Goal: Task Accomplishment & Management: Use online tool/utility

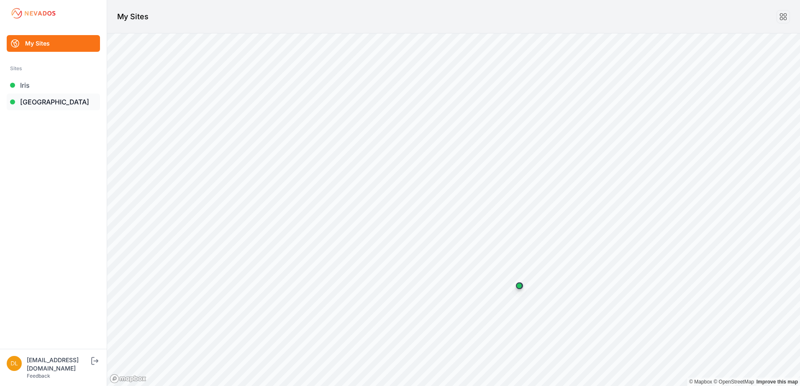
click at [42, 102] on link "[GEOGRAPHIC_DATA]" at bounding box center [53, 102] width 93 height 17
click at [40, 106] on link "[GEOGRAPHIC_DATA]" at bounding box center [53, 102] width 93 height 17
click at [53, 102] on link "[GEOGRAPHIC_DATA]" at bounding box center [53, 102] width 93 height 17
click at [53, 99] on link "[GEOGRAPHIC_DATA]" at bounding box center [53, 102] width 93 height 17
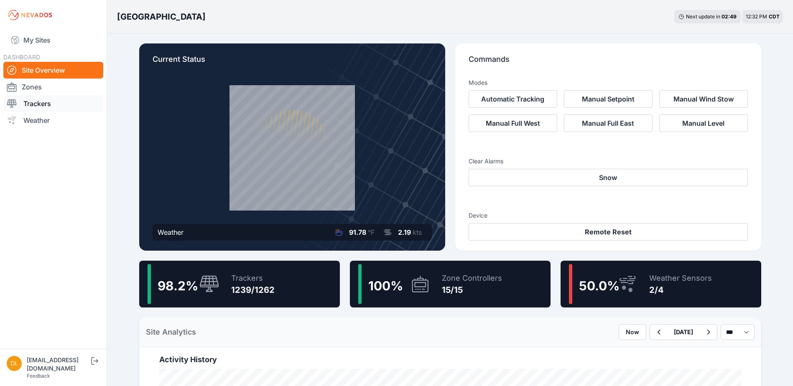
click at [38, 105] on link "Trackers" at bounding box center [53, 103] width 100 height 17
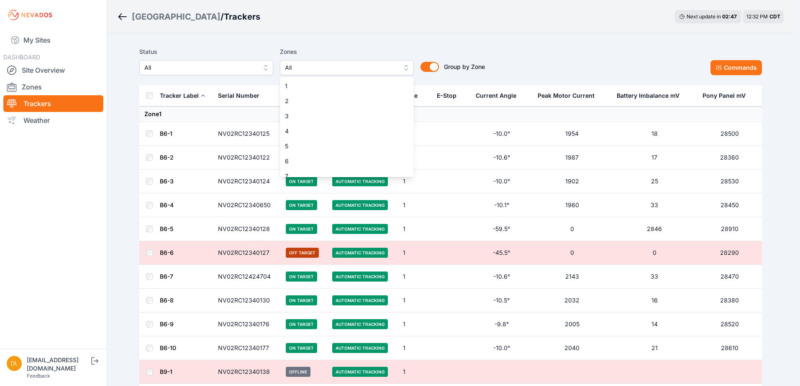
click at [348, 72] on span "All" at bounding box center [341, 68] width 112 height 10
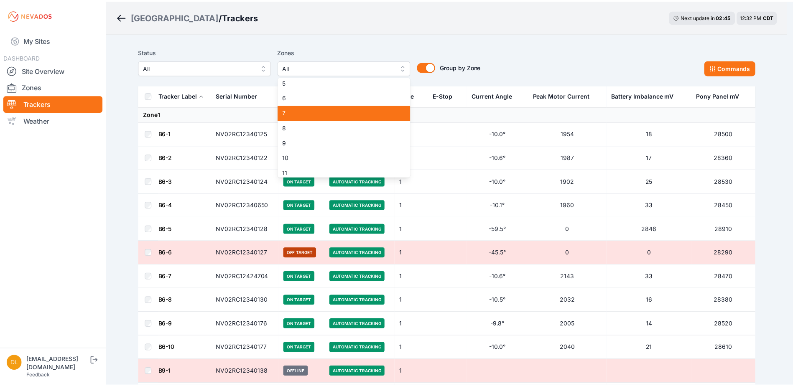
scroll to position [84, 0]
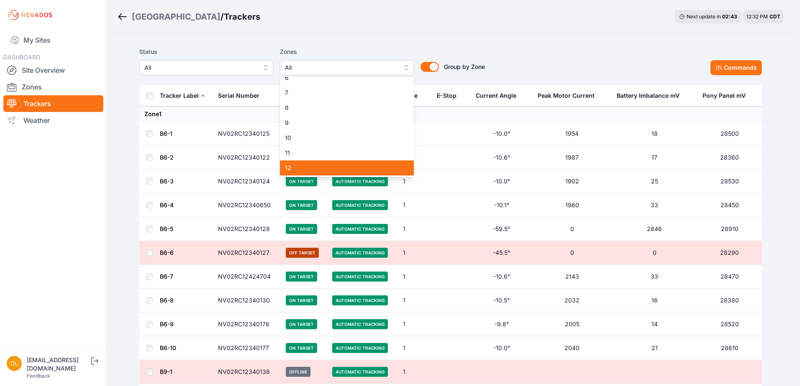
click at [343, 161] on div "12" at bounding box center [347, 168] width 134 height 15
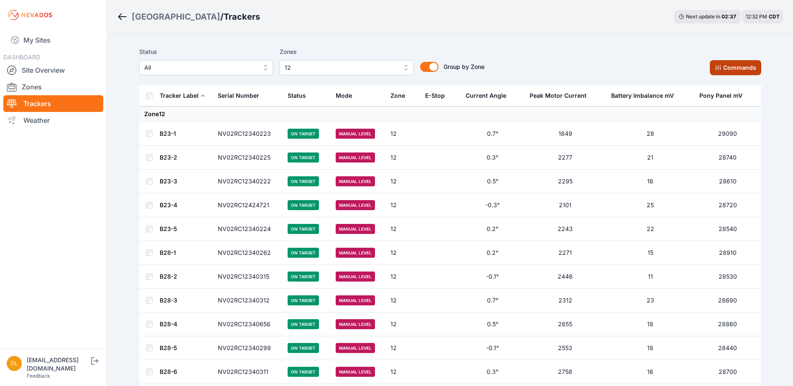
click at [730, 69] on button "Commands" at bounding box center [735, 67] width 51 height 15
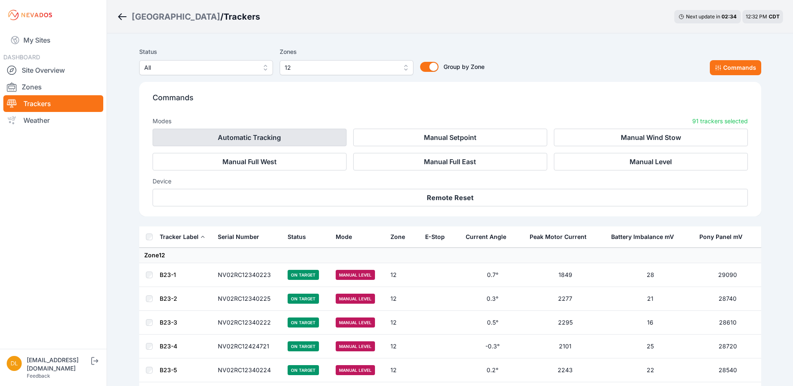
click at [308, 140] on button "Automatic Tracking" at bounding box center [250, 138] width 194 height 18
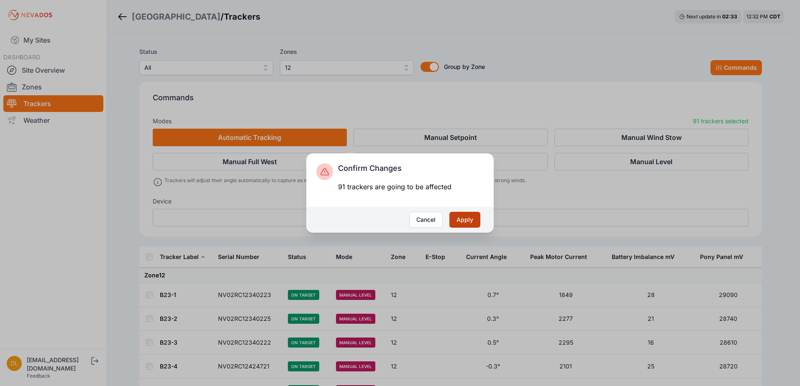
click at [466, 218] on button "Apply" at bounding box center [464, 220] width 31 height 16
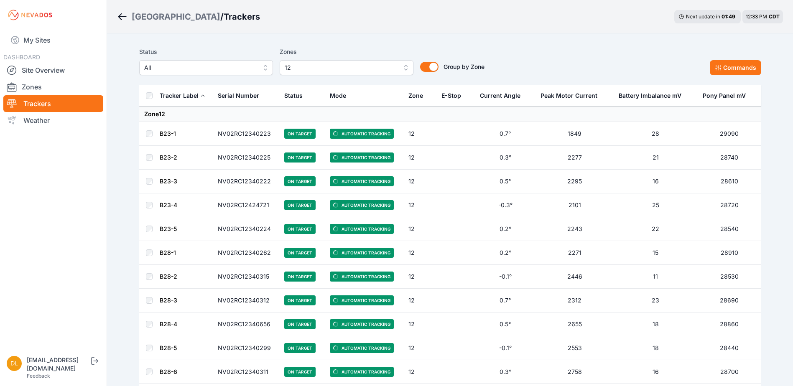
click at [335, 69] on span "12" at bounding box center [341, 68] width 112 height 10
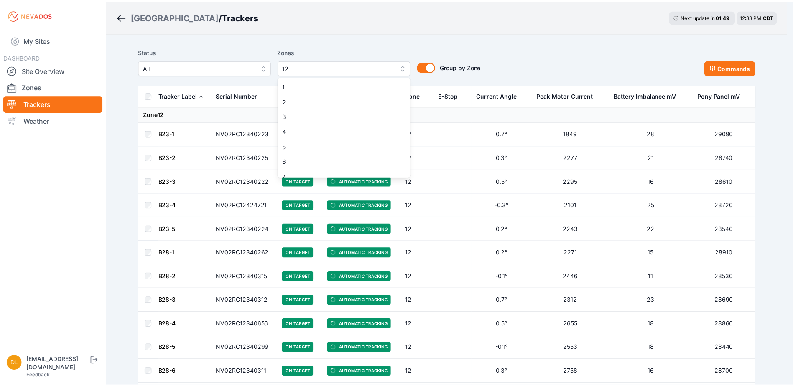
scroll to position [82, 0]
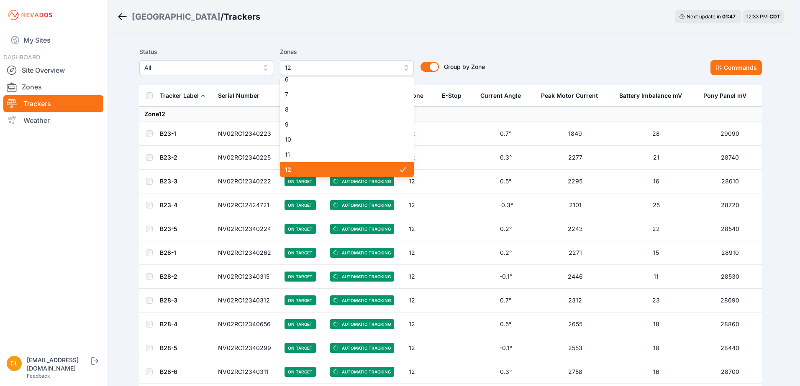
click at [350, 174] on span "12" at bounding box center [342, 170] width 114 height 8
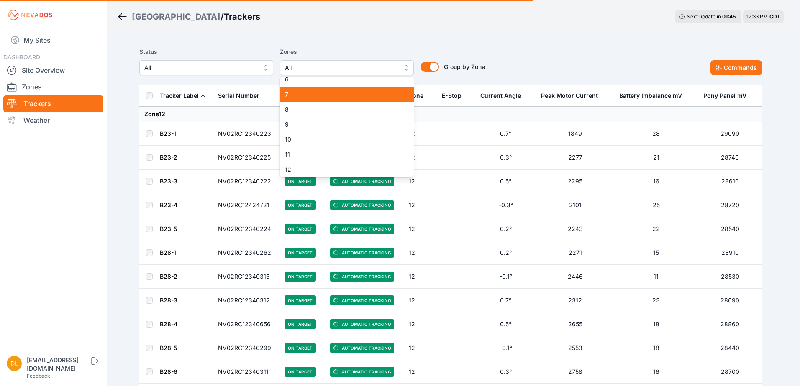
click at [331, 92] on span "7" at bounding box center [342, 94] width 114 height 8
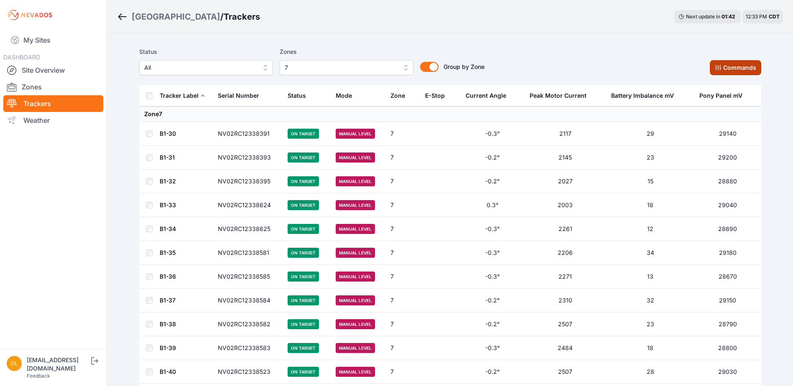
click at [716, 67] on icon at bounding box center [718, 67] width 7 height 7
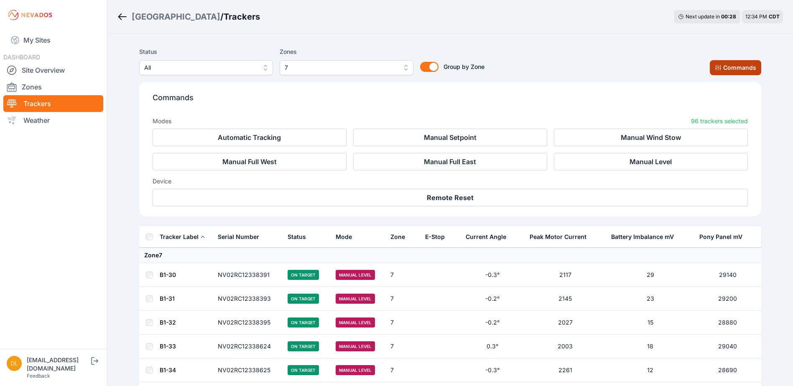
click at [735, 65] on button "Commands" at bounding box center [735, 67] width 51 height 15
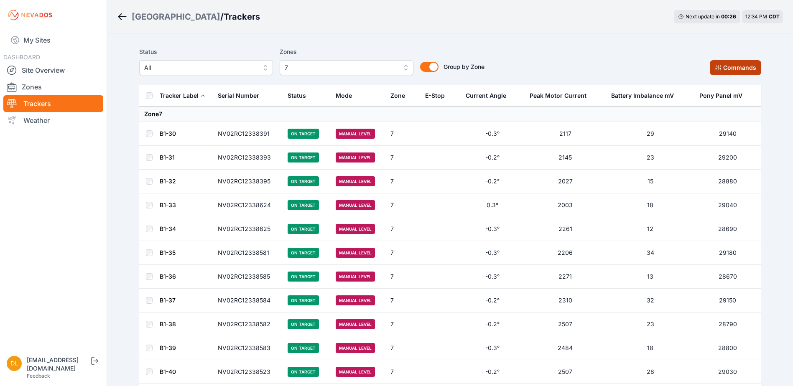
click at [718, 67] on icon at bounding box center [717, 67] width 5 height 5
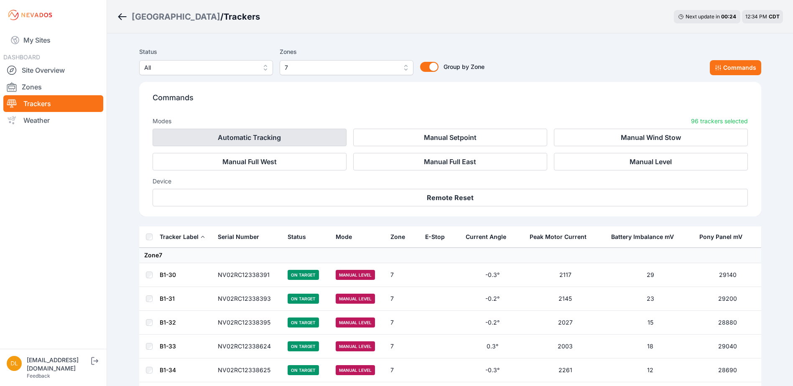
click at [316, 138] on button "Automatic Tracking" at bounding box center [250, 138] width 194 height 18
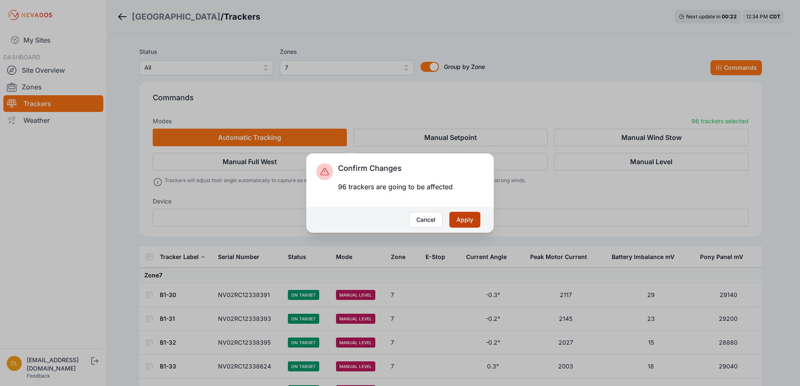
click at [467, 221] on button "Apply" at bounding box center [464, 220] width 31 height 16
